Goal: Task Accomplishment & Management: Manage account settings

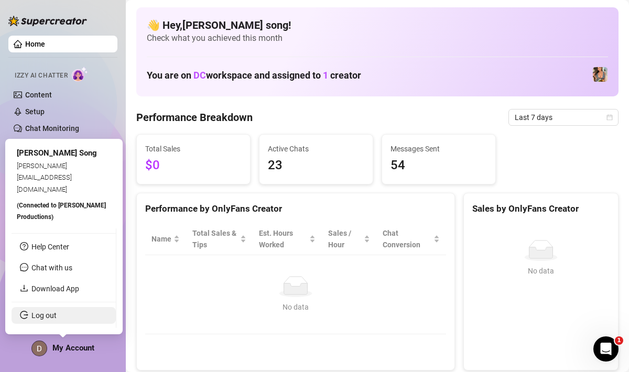
click at [54, 315] on link "Log out" at bounding box center [43, 315] width 25 height 8
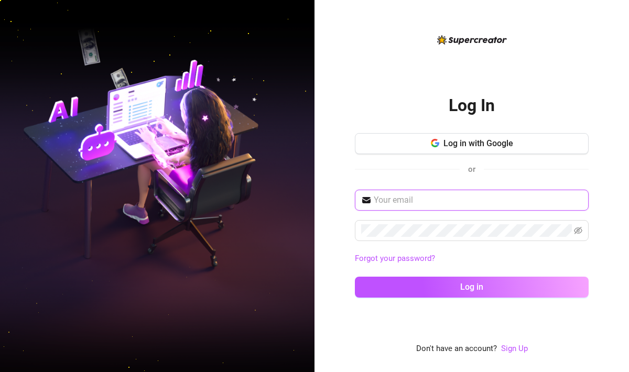
click at [420, 199] on input "text" at bounding box center [478, 200] width 209 height 13
type input "[EMAIL_ADDRESS][DOMAIN_NAME]"
click at [429, 237] on span at bounding box center [472, 230] width 234 height 21
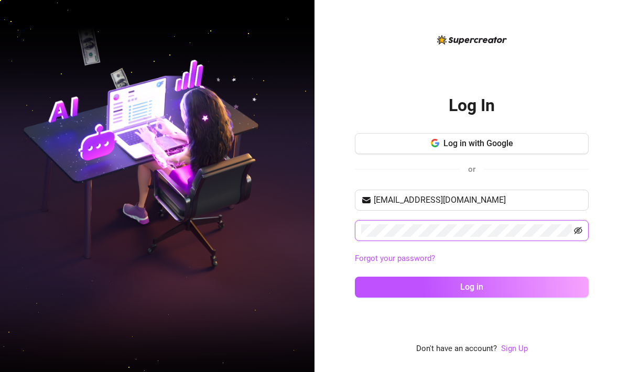
click at [578, 227] on icon "eye-invisible" at bounding box center [578, 230] width 8 height 8
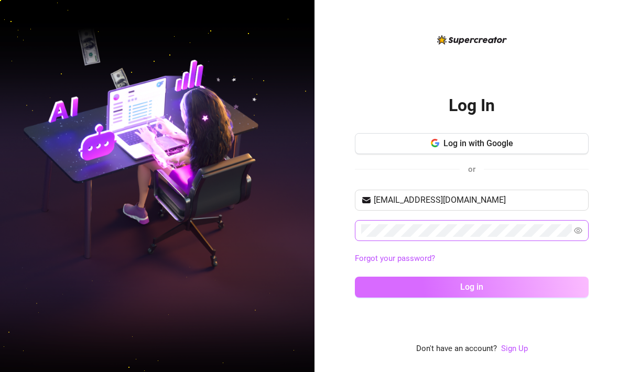
click at [449, 289] on button "Log in" at bounding box center [472, 287] width 234 height 21
